Goal: Check status

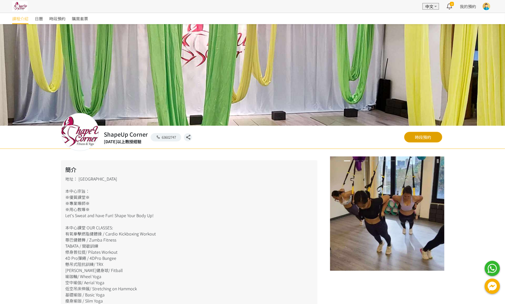
click at [424, 138] on link "時段預約" at bounding box center [423, 137] width 38 height 11
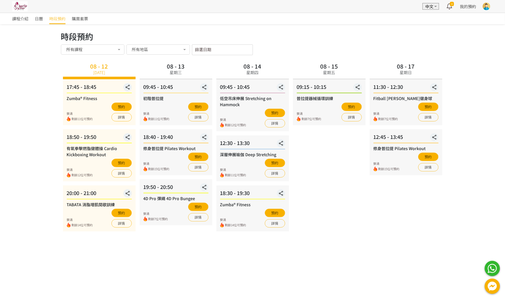
click at [486, 5] on div at bounding box center [487, 7] width 8 height 8
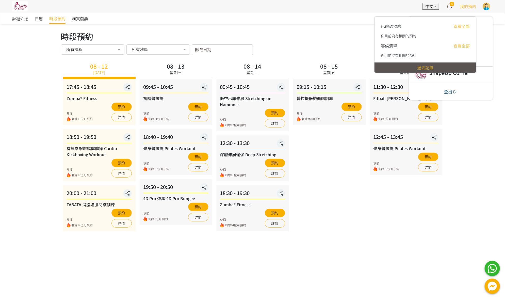
click at [467, 5] on span "我的預約" at bounding box center [468, 6] width 16 height 6
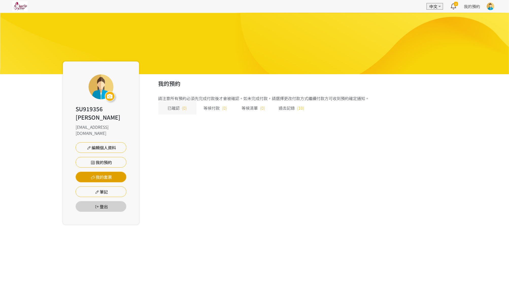
click at [110, 172] on link "我的套票" at bounding box center [101, 177] width 51 height 11
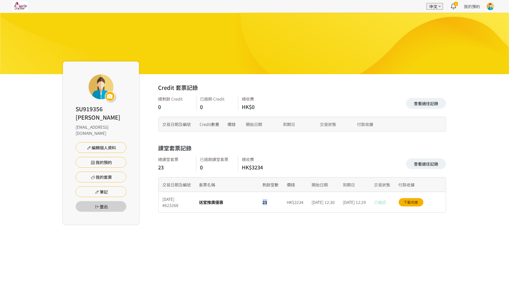
drag, startPoint x: 253, startPoint y: 205, endPoint x: 261, endPoint y: 204, distance: 7.9
click at [261, 204] on div "23" at bounding box center [271, 202] width 24 height 20
click at [266, 208] on div "23" at bounding box center [271, 202] width 24 height 20
drag, startPoint x: 357, startPoint y: 208, endPoint x: 360, endPoint y: 208, distance: 2.6
click at [360, 208] on div "2026/03/02, 12:29" at bounding box center [354, 202] width 31 height 20
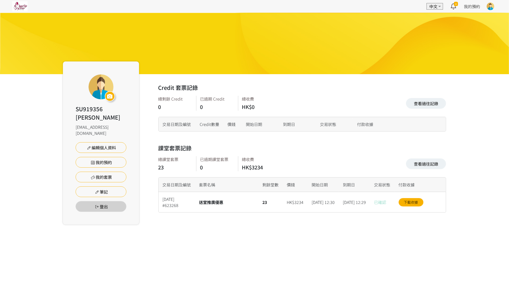
click at [357, 225] on div "Credit 套票記錄 查看過往記錄 總剩餘 Credit 0 已過期 Credit 0 總收費 HK$0 查看過往記錄 交易日期及編號 Credit數量 價…" at bounding box center [292, 149] width 307 height 151
